Goal: Task Accomplishment & Management: Use online tool/utility

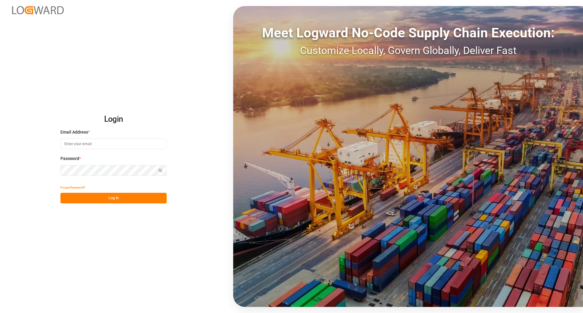
click at [131, 139] on input at bounding box center [113, 143] width 106 height 11
type input "[PERSON_NAME][EMAIL_ADDRESS][PERSON_NAME][DOMAIN_NAME]"
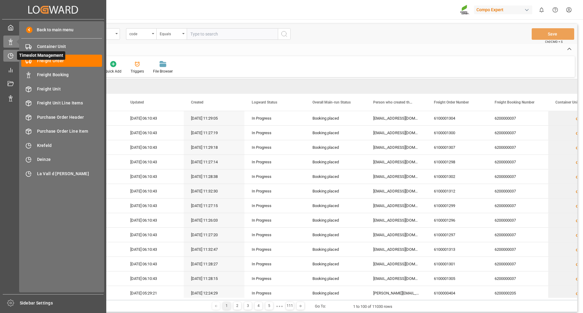
click at [12, 55] on icon at bounding box center [11, 56] width 6 height 6
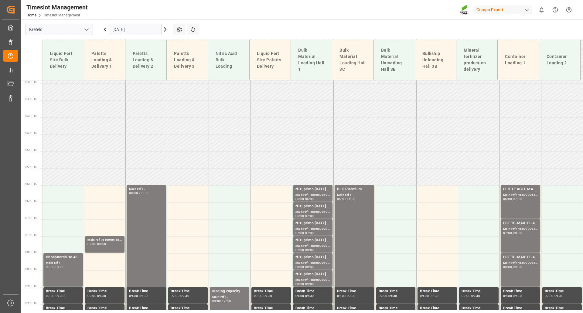
scroll to position [98, 0]
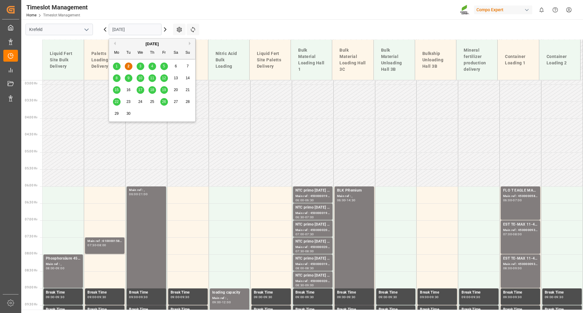
click at [144, 28] on input "[DATE]" at bounding box center [135, 30] width 53 height 12
click at [117, 66] on span "1" at bounding box center [117, 66] width 2 height 4
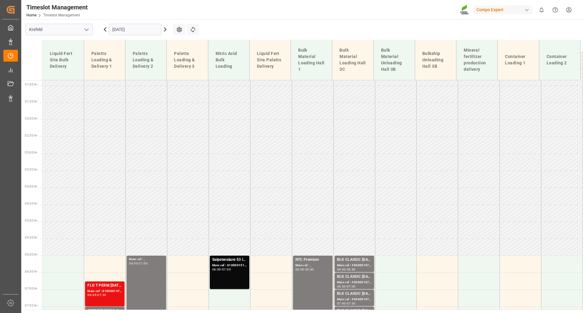
scroll to position [0, 0]
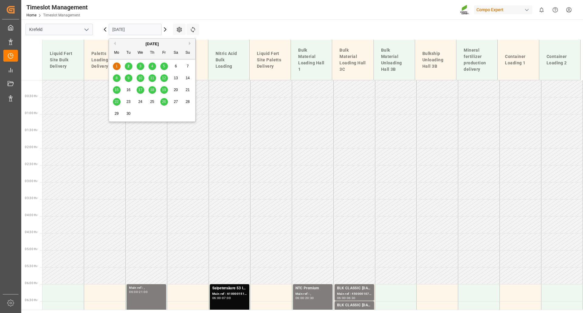
click at [144, 31] on input "[DATE]" at bounding box center [135, 30] width 53 height 12
click at [116, 42] on div "[DATE]" at bounding box center [152, 44] width 86 height 6
click at [115, 45] on button "Previous Month" at bounding box center [114, 44] width 4 height 4
click at [164, 114] on span "29" at bounding box center [164, 113] width 4 height 4
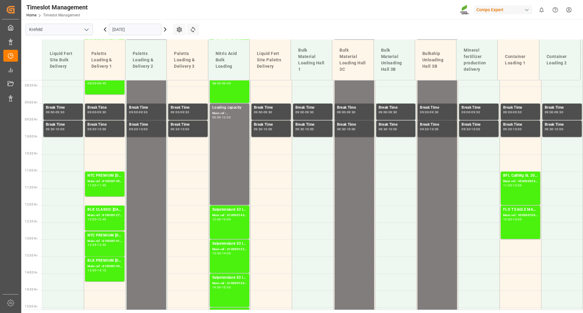
scroll to position [280, 0]
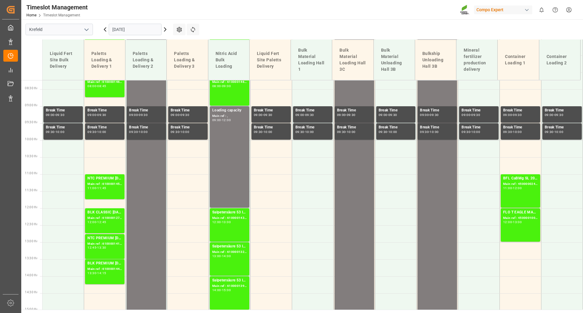
drag, startPoint x: 144, startPoint y: 31, endPoint x: 150, endPoint y: 36, distance: 7.5
click at [145, 31] on input "[DATE]" at bounding box center [135, 30] width 53 height 12
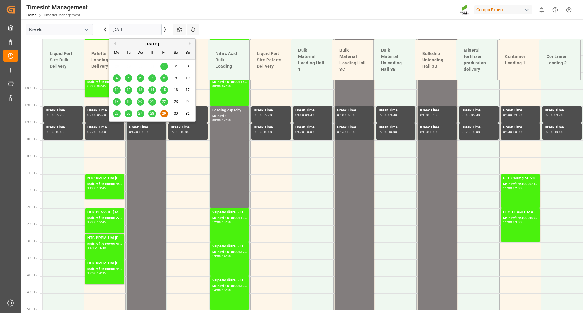
drag, startPoint x: 187, startPoint y: 43, endPoint x: 192, endPoint y: 59, distance: 16.9
click at [190, 49] on div "[DATE] Mo Tu We Th Fr Sa Su" at bounding box center [152, 49] width 86 height 20
drag, startPoint x: 166, startPoint y: 31, endPoint x: 167, endPoint y: 37, distance: 6.7
click at [166, 31] on icon at bounding box center [164, 29] width 7 height 7
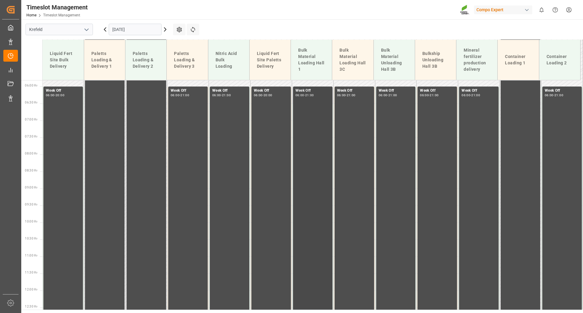
scroll to position [219, 0]
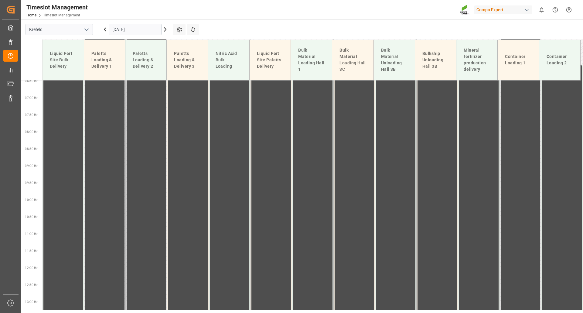
click at [165, 31] on icon at bounding box center [164, 29] width 7 height 7
click at [166, 31] on icon at bounding box center [164, 29] width 7 height 7
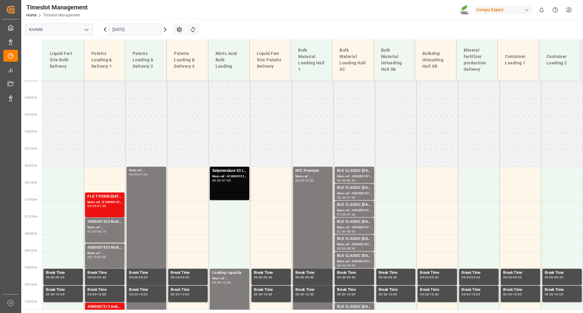
click at [166, 31] on icon at bounding box center [164, 29] width 7 height 7
